Goal: Check status: Check status

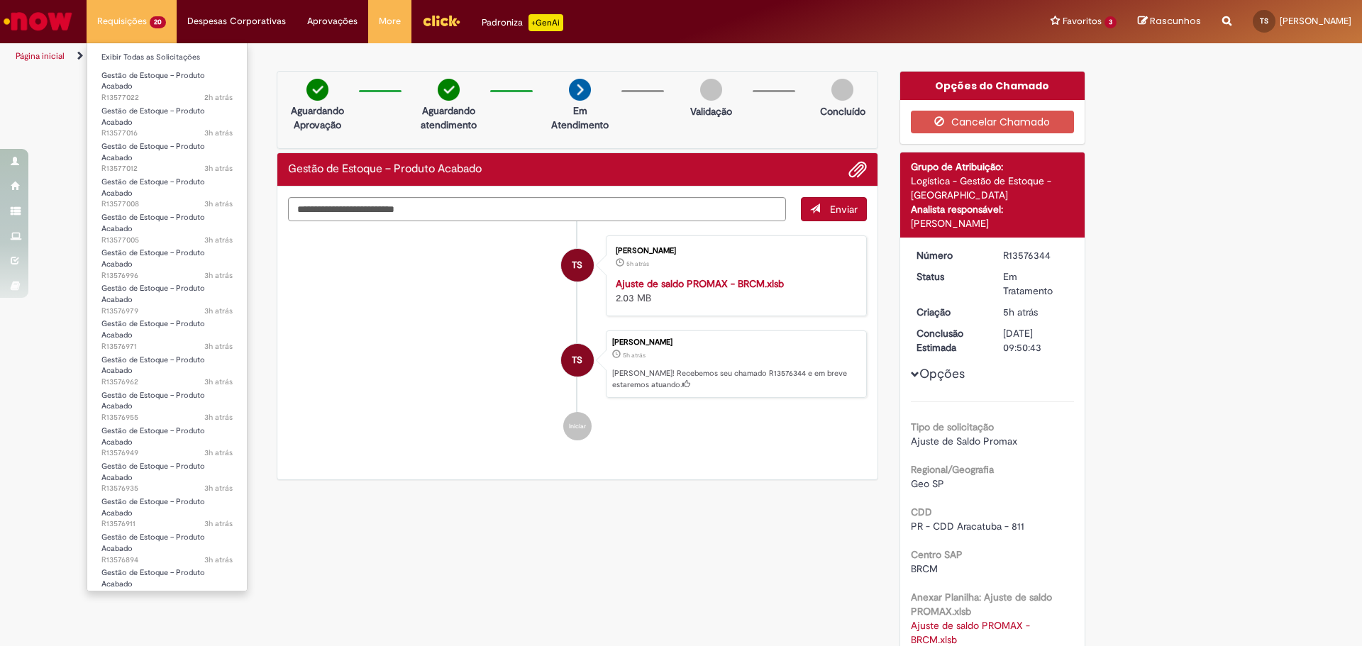
click at [131, 28] on li "Requisições 20 Exibir Todas as Solicitações Gestão de Estoque – Produto Acabado…" at bounding box center [132, 21] width 90 height 43
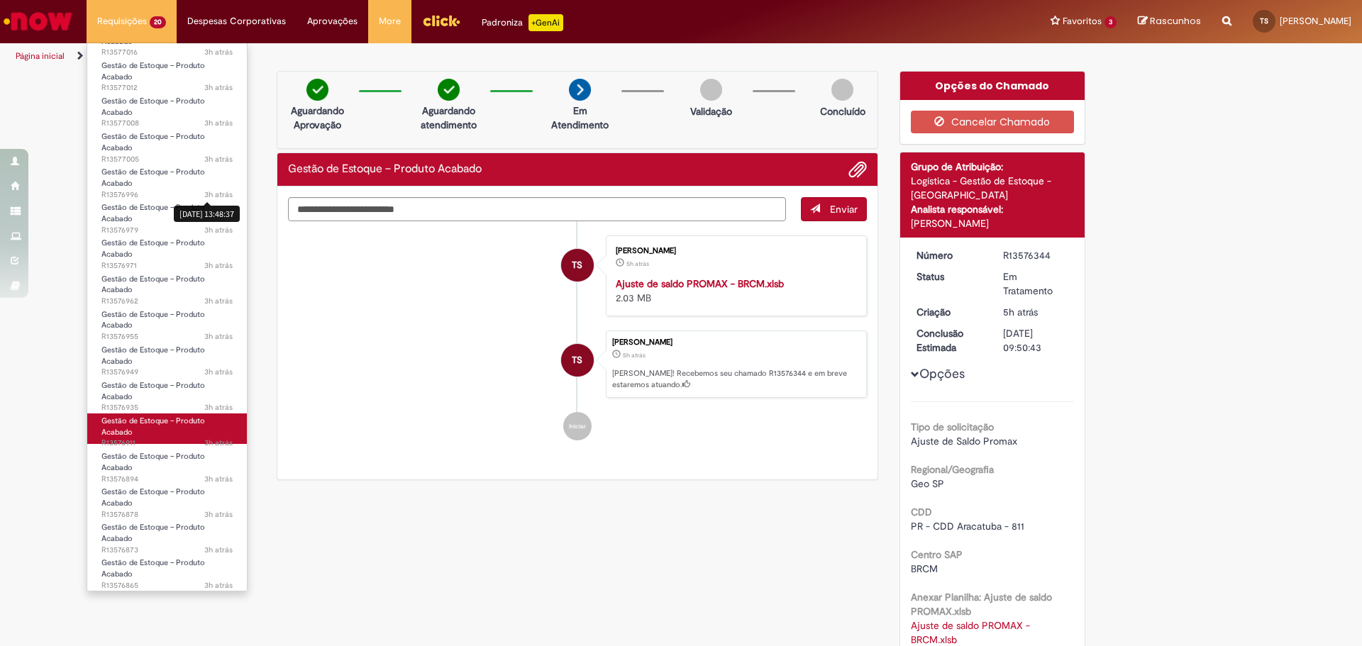
scroll to position [188, 0]
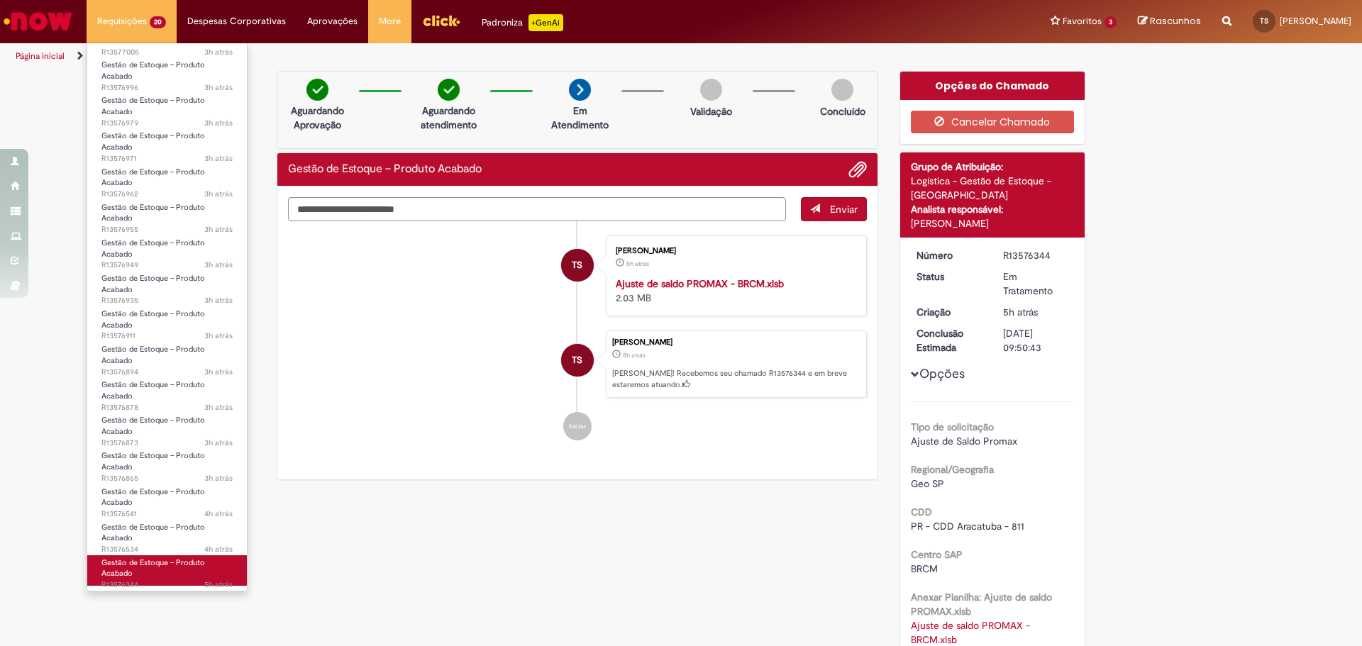
click at [181, 574] on link "Gestão de Estoque – Produto Acabado 5h atrás 5 horas atrás R13576344" at bounding box center [167, 571] width 160 height 31
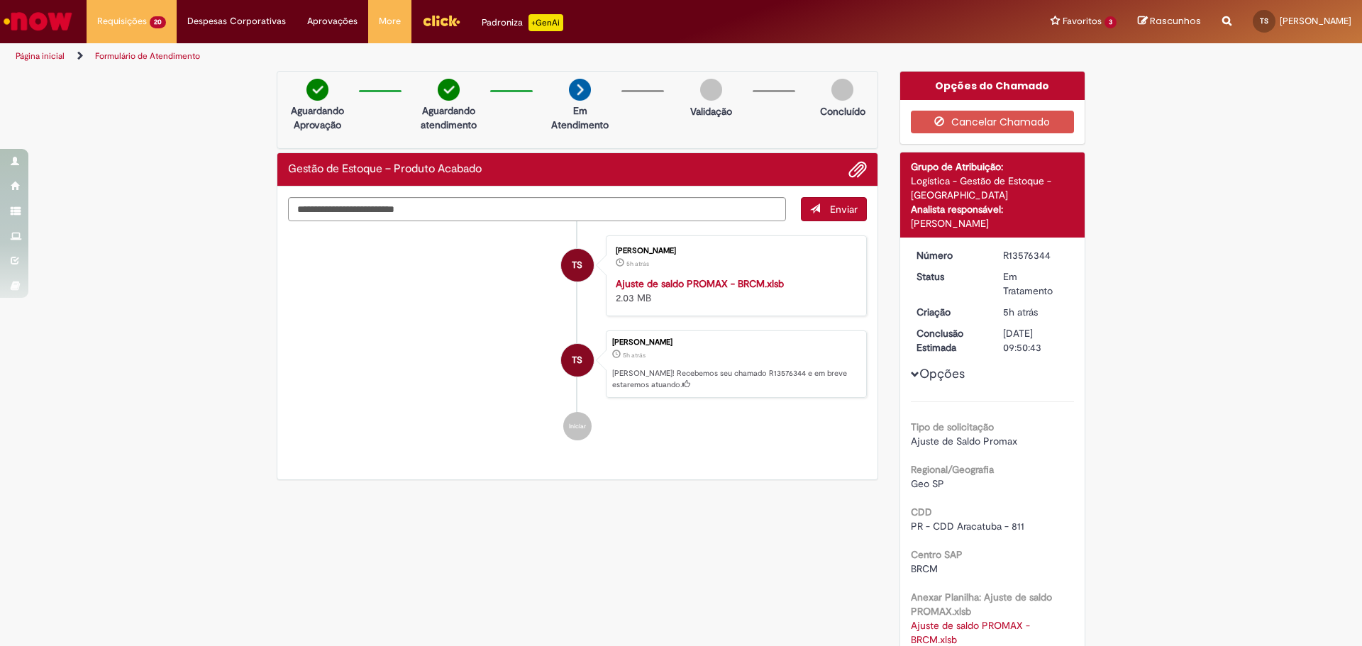
click at [465, 370] on li "TS [PERSON_NAME] 5h atrás 5 horas atrás [PERSON_NAME]! Recebemos seu chamado R1…" at bounding box center [577, 365] width 579 height 68
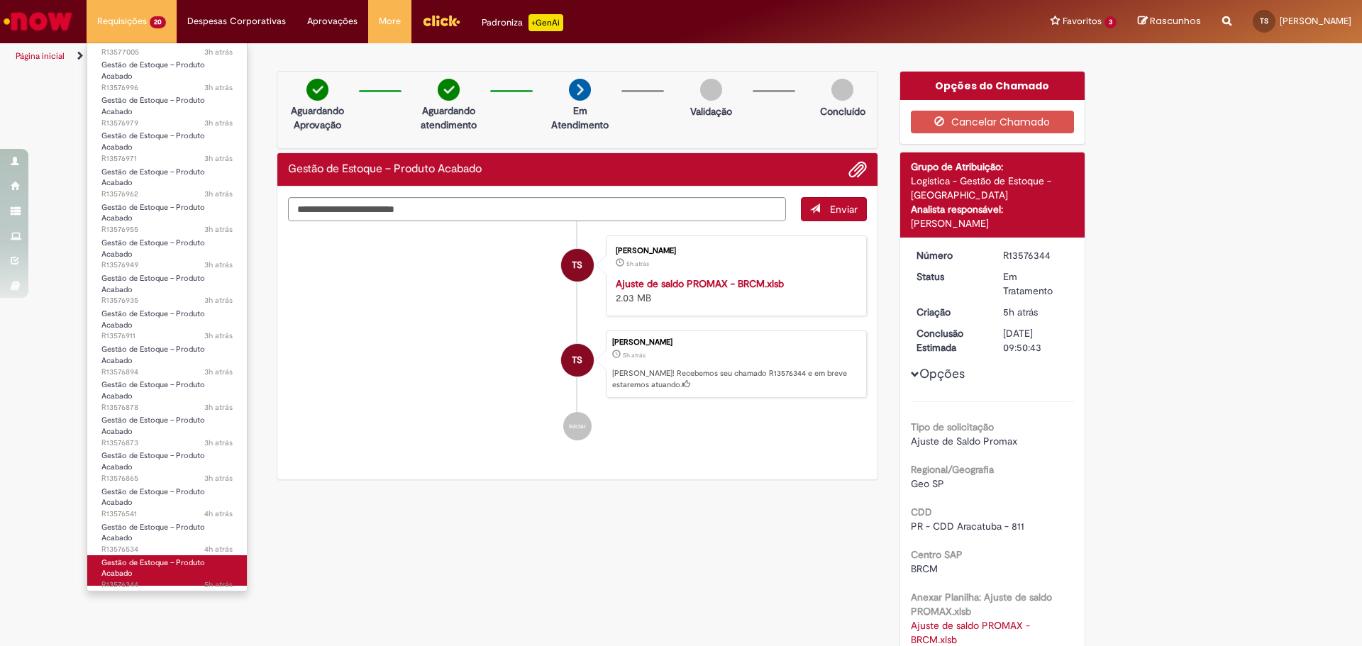
click at [152, 570] on link "Gestão de Estoque – Produto Acabado 5h atrás 5 horas atrás R13576344" at bounding box center [167, 571] width 160 height 31
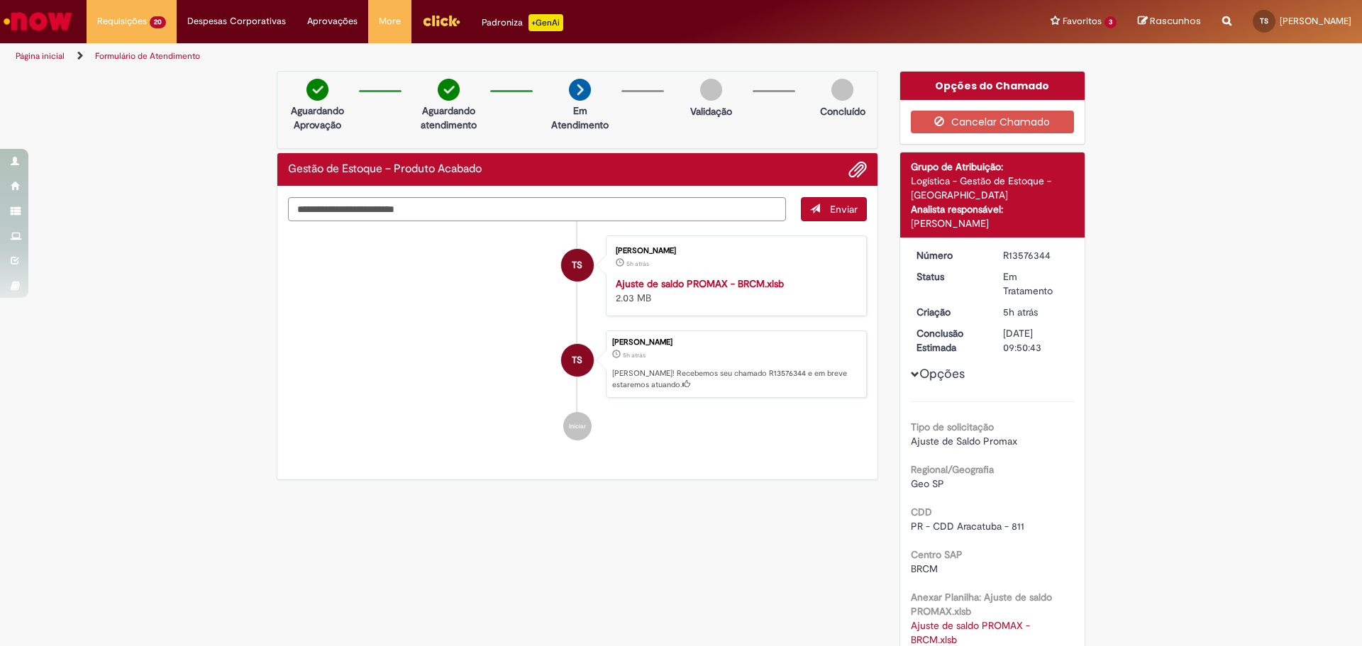
click at [416, 363] on li "TS [PERSON_NAME] 5h atrás 5 horas atrás [PERSON_NAME]! Recebemos seu chamado R1…" at bounding box center [577, 365] width 579 height 68
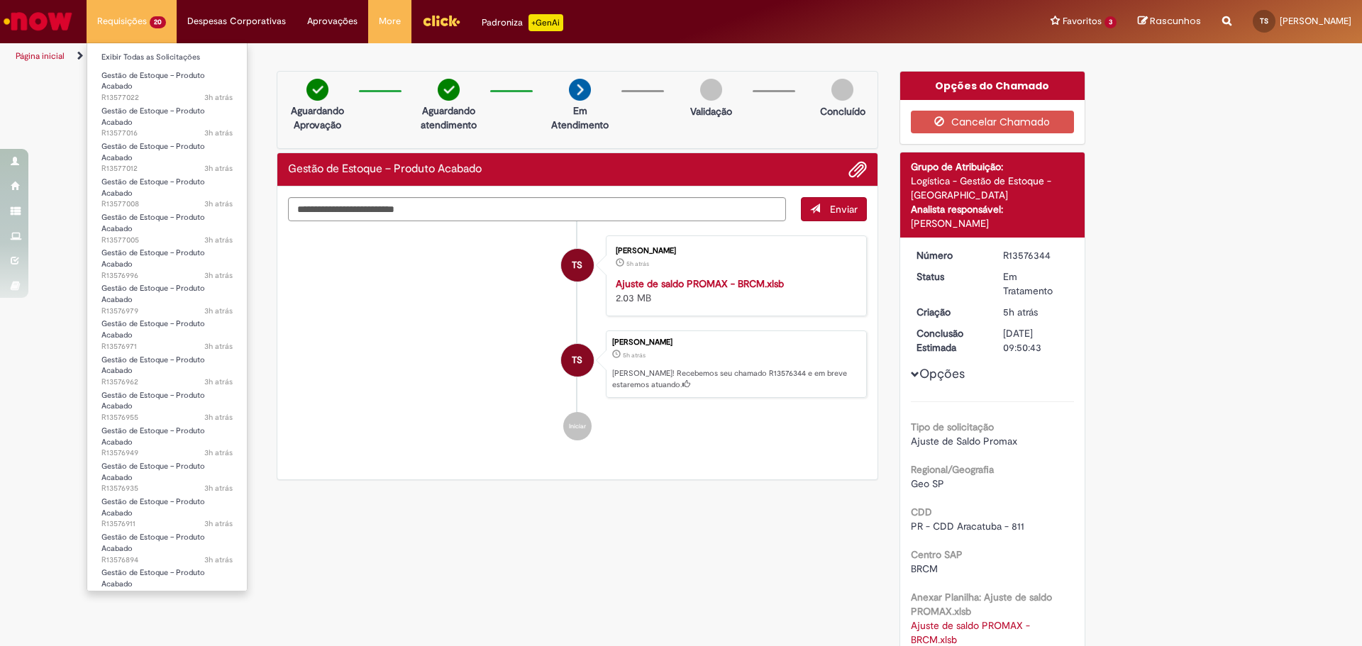
click at [136, 16] on li "Requisições 20 Exibir Todas as Solicitações Gestão de Estoque – Produto Acabado…" at bounding box center [132, 21] width 90 height 43
click at [171, 196] on link "Gestão de Estoque – Produto Acabado 3h atrás 3 horas atrás R13577008" at bounding box center [167, 190] width 160 height 31
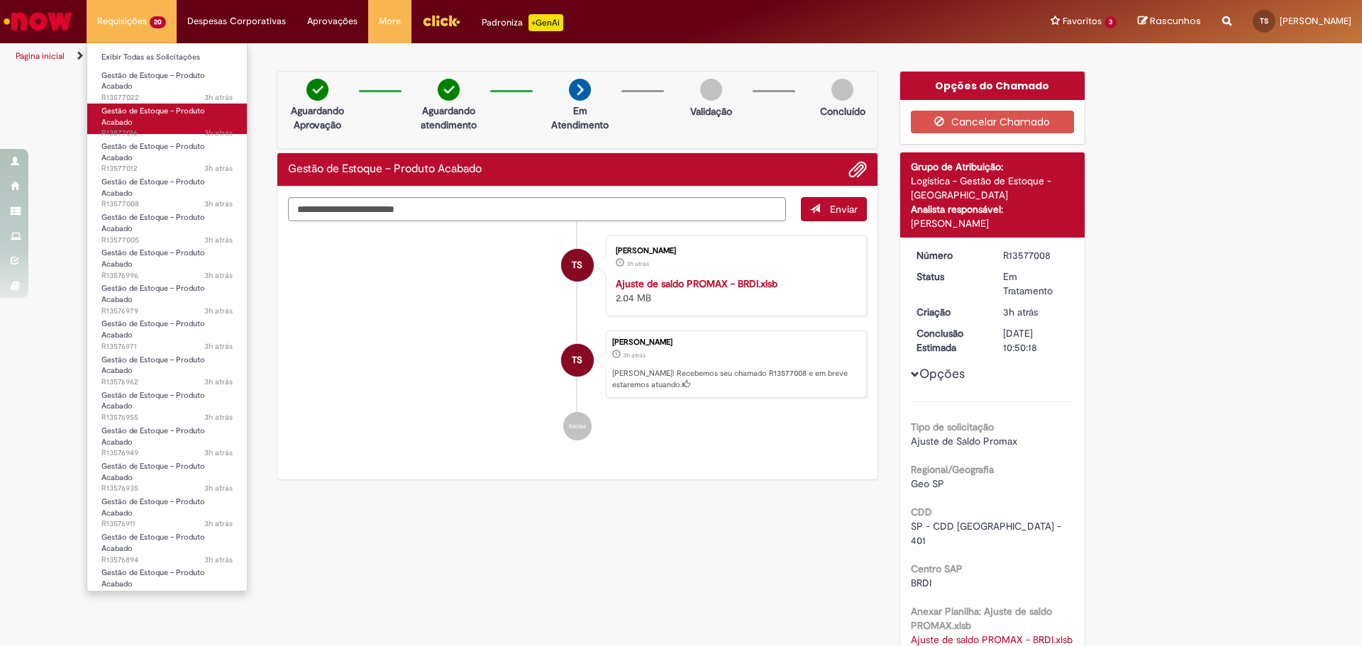
click at [154, 121] on link "Gestão de Estoque – Produto Acabado 3h atrás 3 horas atrás R13577016" at bounding box center [167, 119] width 160 height 31
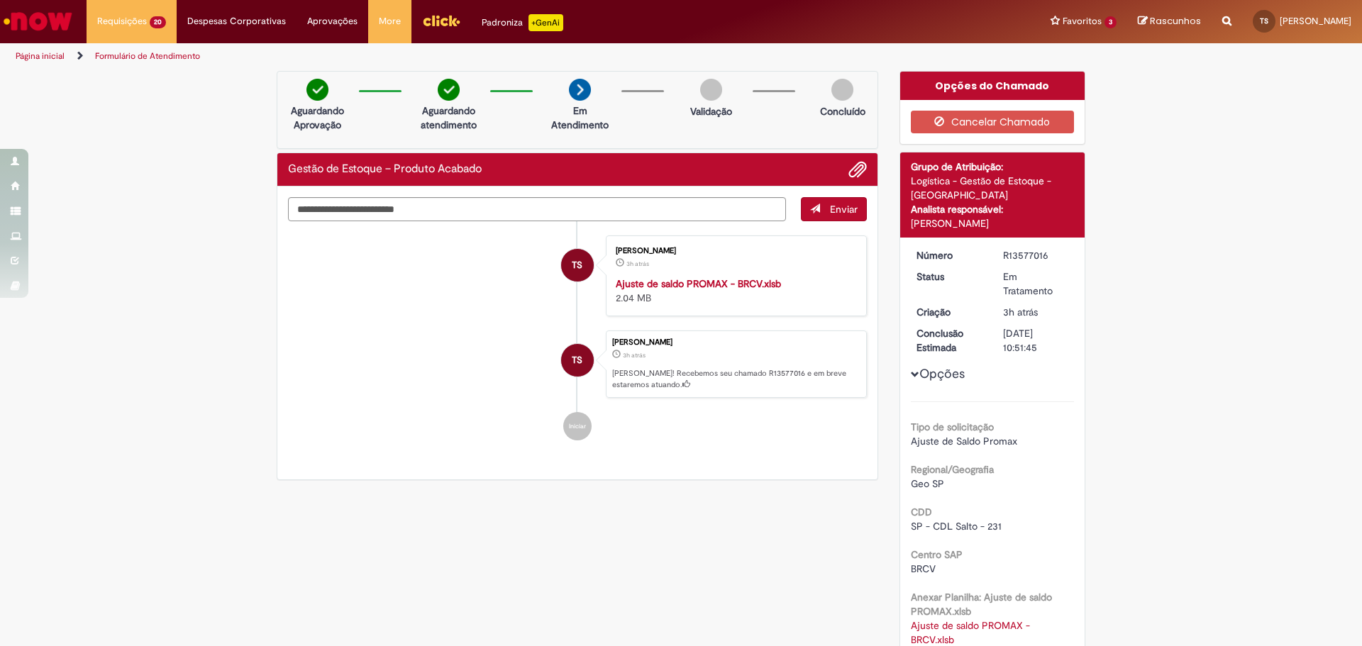
drag, startPoint x: 1045, startPoint y: 255, endPoint x: 980, endPoint y: 260, distance: 65.5
click at [980, 248] on dl "Número R13577016 Status Em Tratamento Criação 3h atrás 3 horas atrás Conclusão …" at bounding box center [993, 248] width 175 height 0
copy dl "Número R13577016"
